Goal: Transaction & Acquisition: Purchase product/service

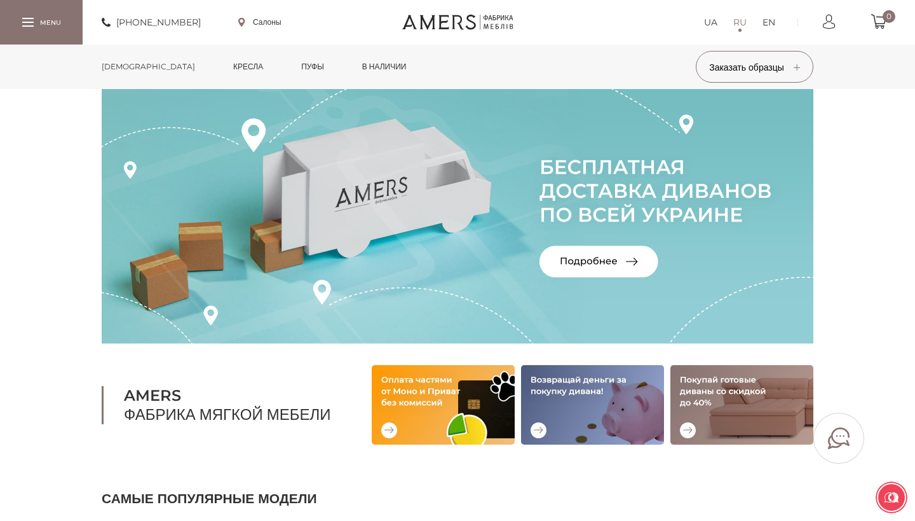
click at [224, 62] on link "Кресла" at bounding box center [248, 66] width 49 height 44
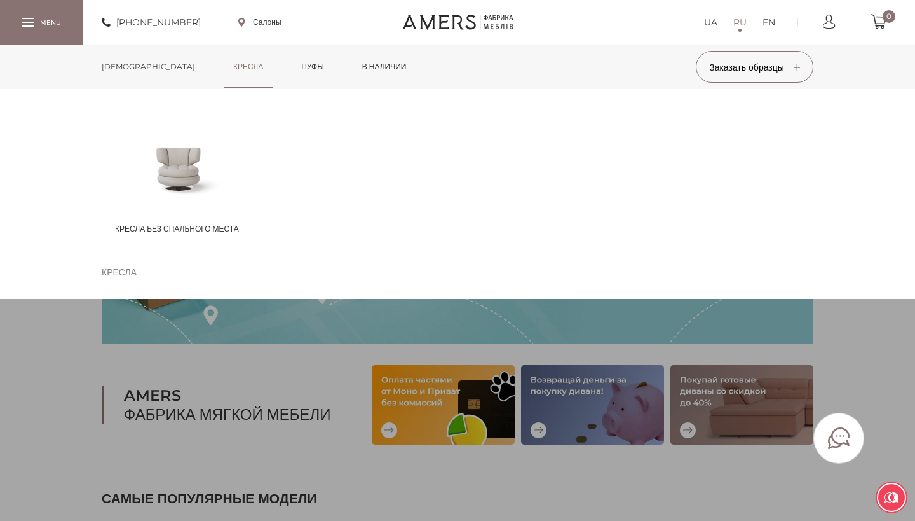
click at [149, 186] on span at bounding box center [177, 168] width 151 height 74
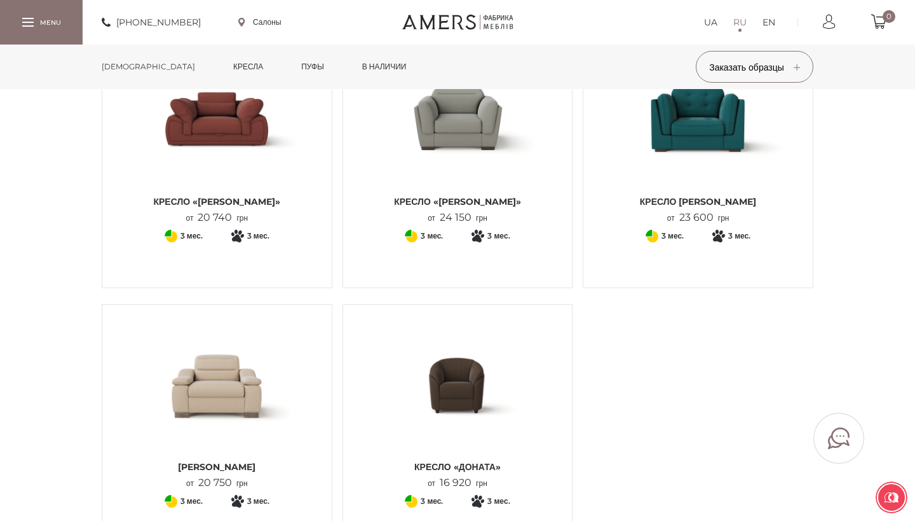
scroll to position [332, 0]
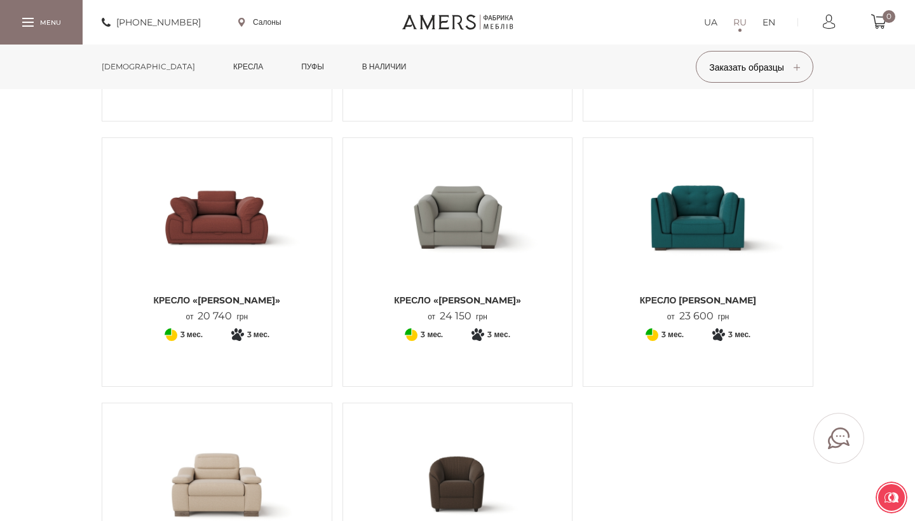
click at [660, 230] on img at bounding box center [698, 217] width 210 height 140
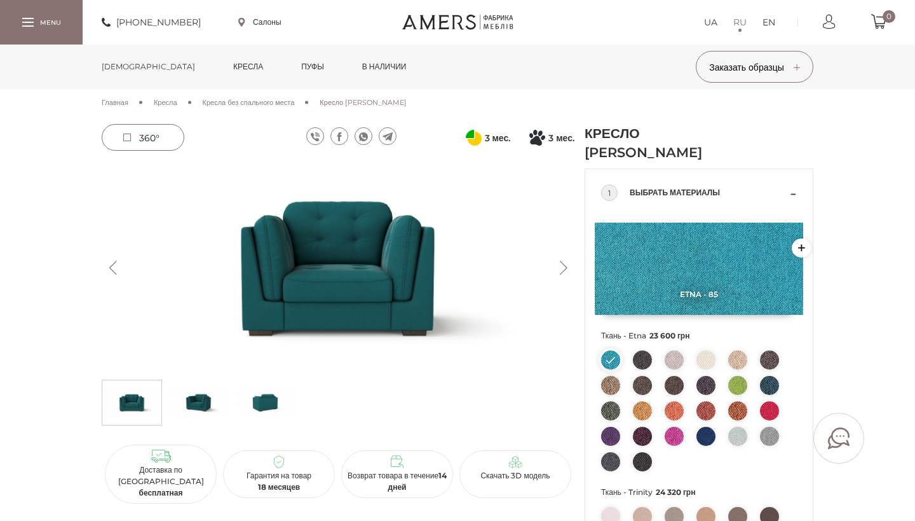
click at [209, 402] on img at bounding box center [198, 402] width 55 height 38
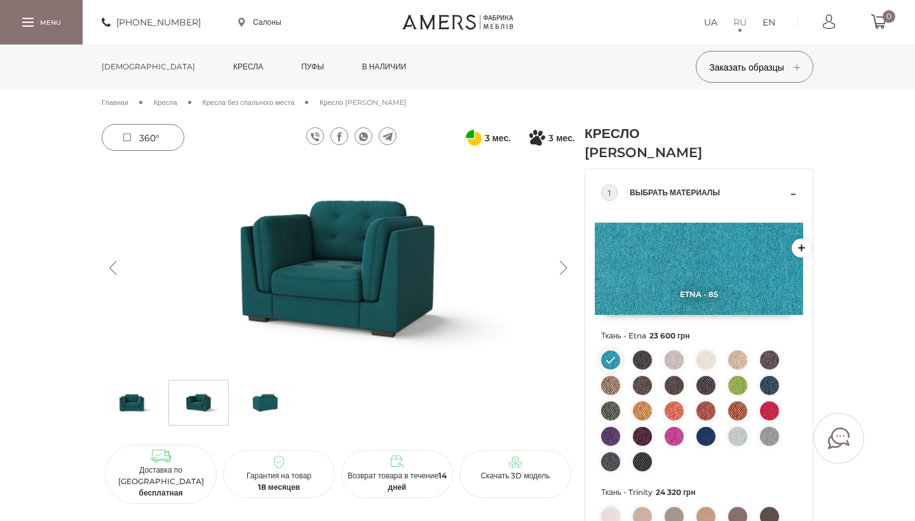
click at [271, 406] on img at bounding box center [265, 402] width 55 height 38
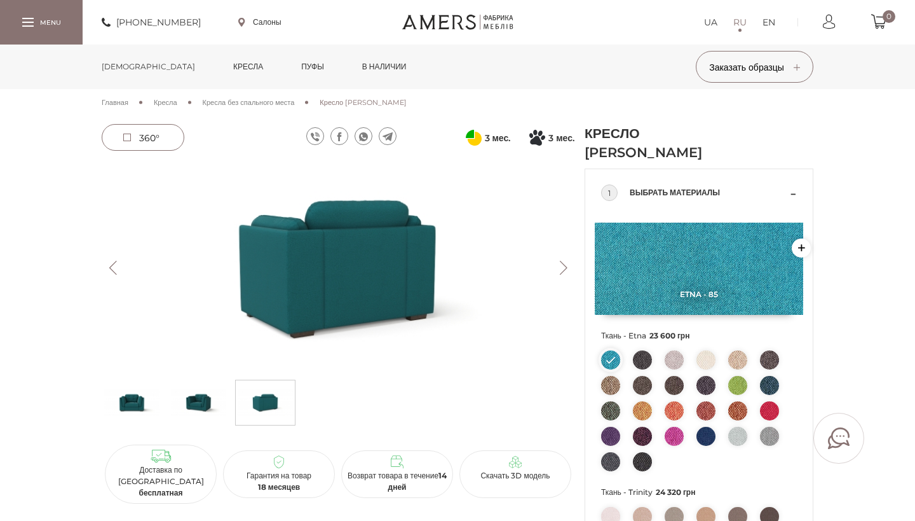
click at [562, 264] on button "Next" at bounding box center [563, 268] width 22 height 14
